Goal: Information Seeking & Learning: Learn about a topic

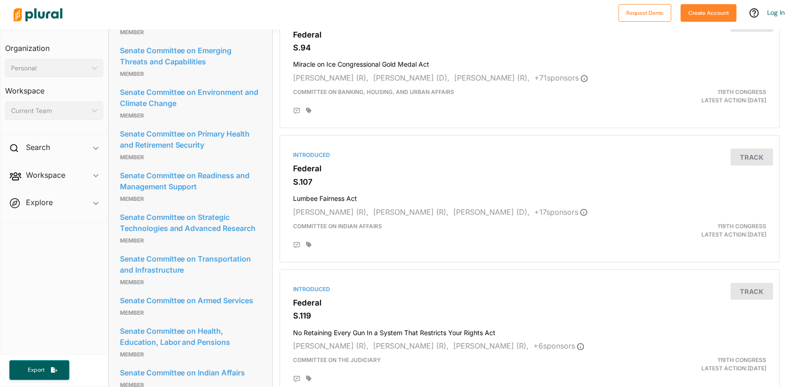
scroll to position [926, 0]
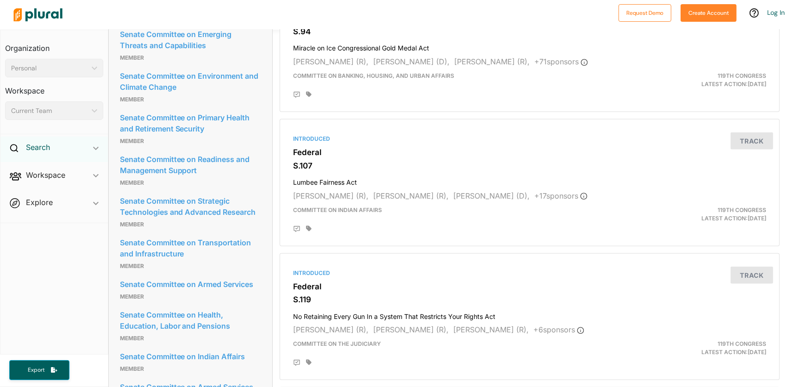
click at [30, 145] on h2 "Search" at bounding box center [38, 147] width 24 height 10
click at [36, 226] on span "Explore ic_keyboard_arrow_down Overview" at bounding box center [53, 225] width 107 height 25
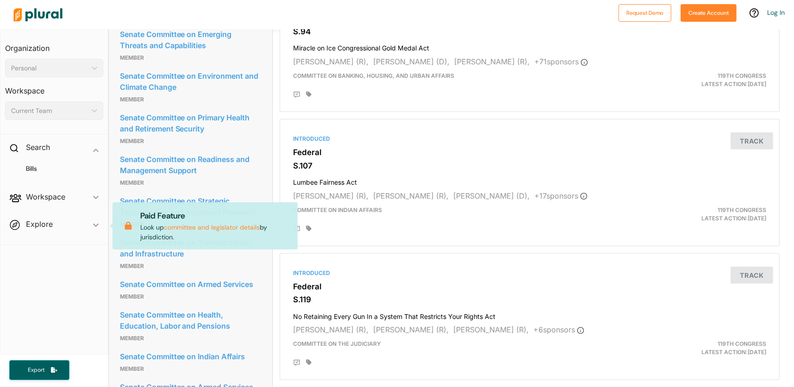
click at [36, 226] on span "Explore ic_keyboard_arrow_down Overview Paid Feature Look up committee and legi…" at bounding box center [53, 225] width 107 height 25
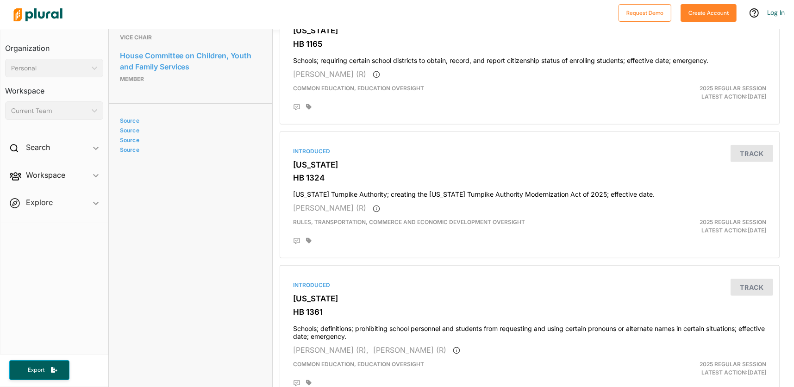
scroll to position [484, 0]
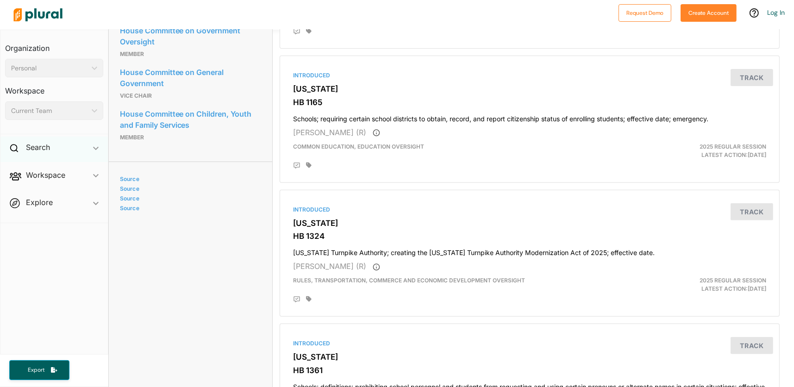
click at [97, 146] on icon "ic_keyboard_arrow_down" at bounding box center [96, 148] width 6 height 4
click at [95, 149] on icon "ic_keyboard_arrow_down" at bounding box center [96, 150] width 6 height 4
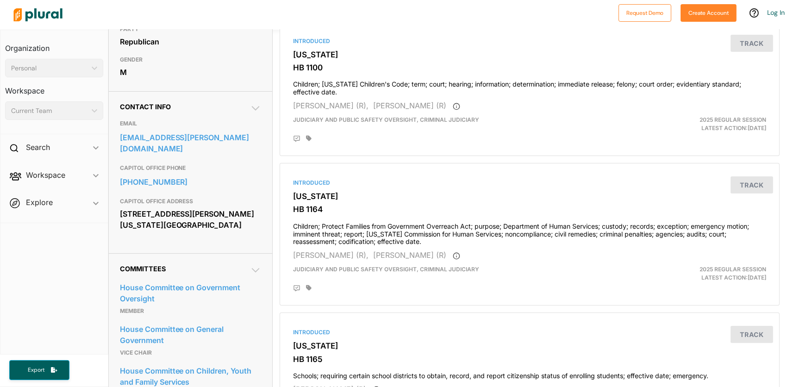
scroll to position [21, 0]
